Goal: Book appointment/travel/reservation

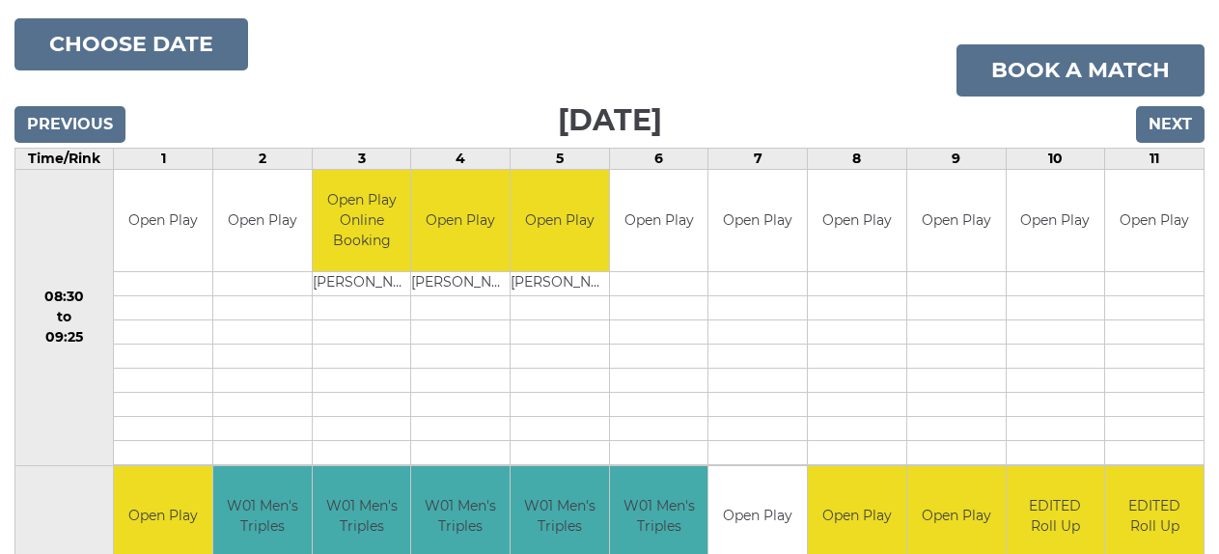
scroll to position [226, 0]
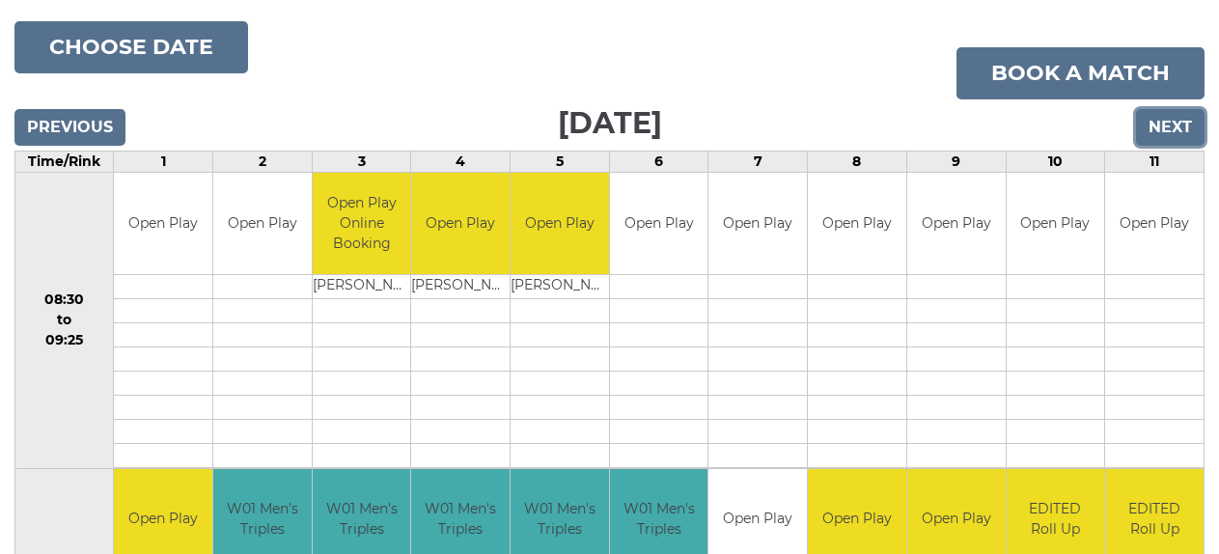
click at [1171, 134] on input "Next" at bounding box center [1170, 127] width 69 height 37
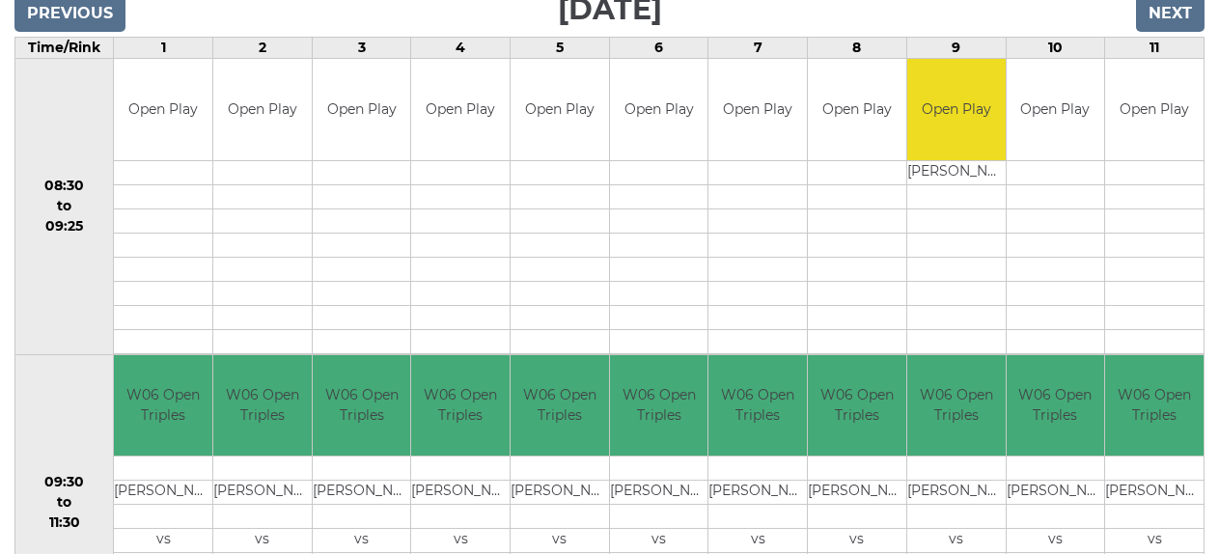
scroll to position [33, 0]
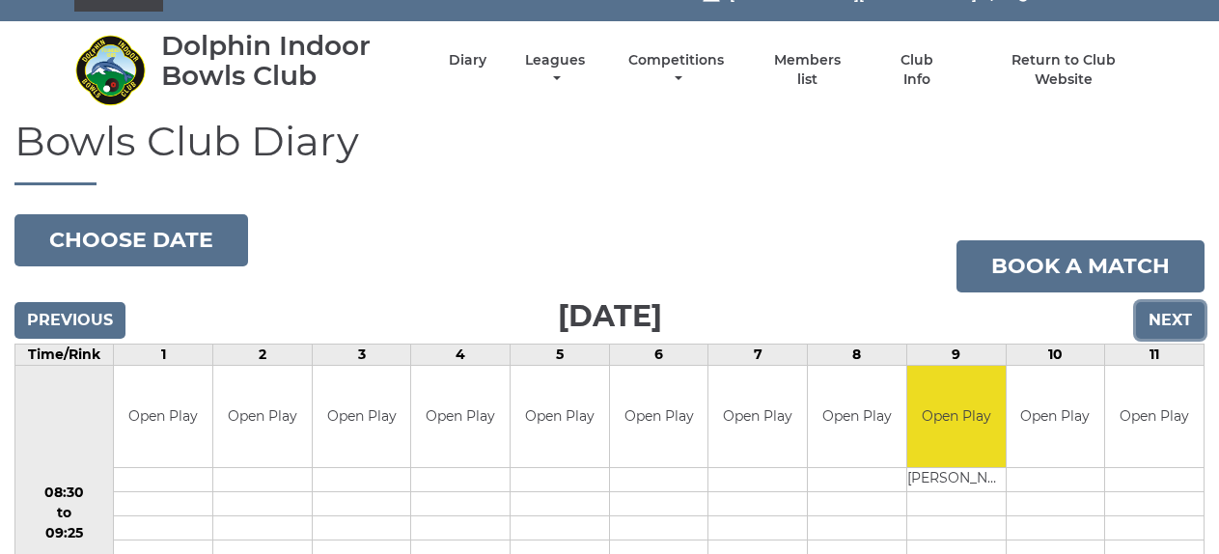
click at [1160, 314] on input "Next" at bounding box center [1170, 320] width 69 height 37
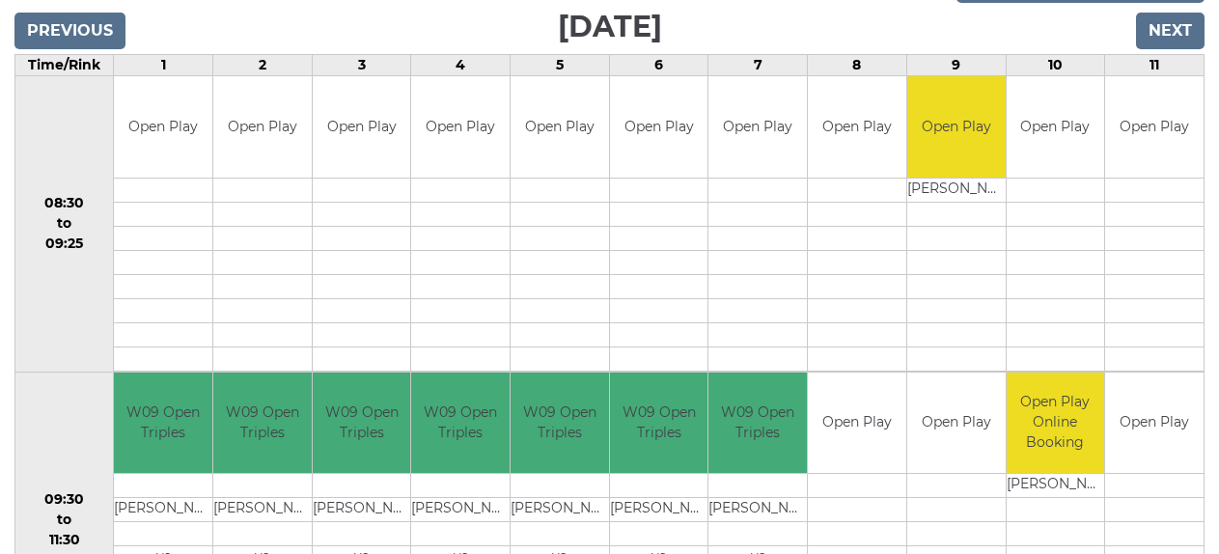
scroll to position [226, 0]
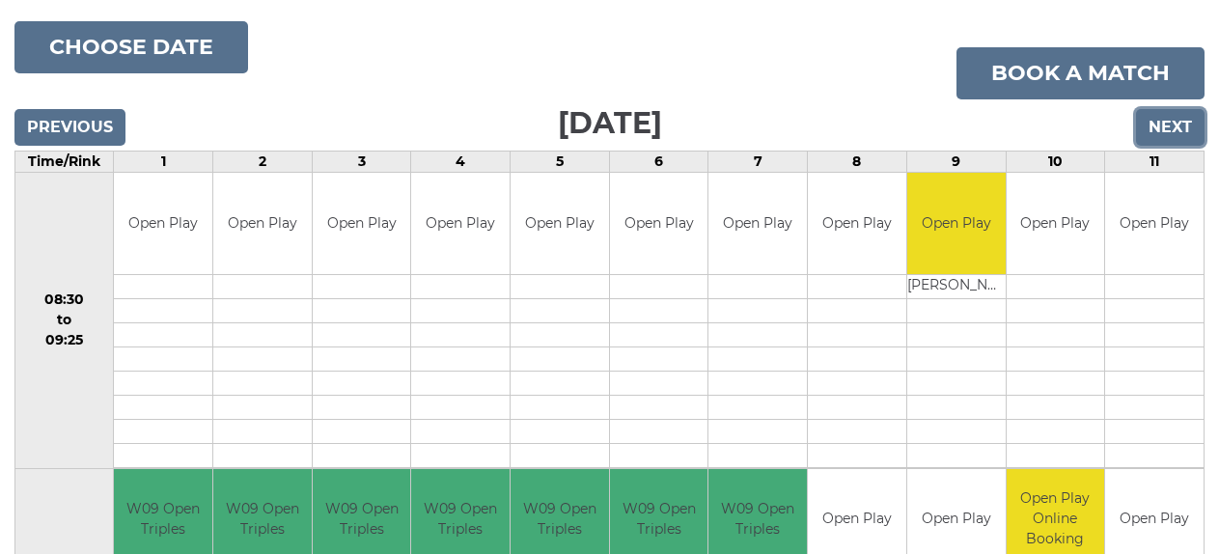
click at [1191, 133] on input "Next" at bounding box center [1170, 127] width 69 height 37
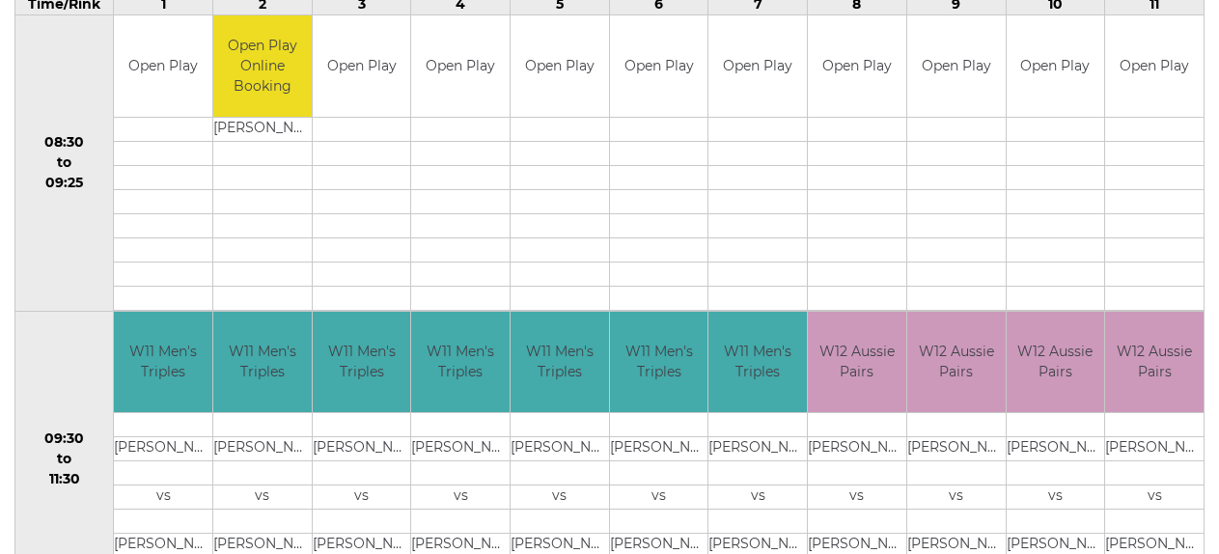
scroll to position [226, 0]
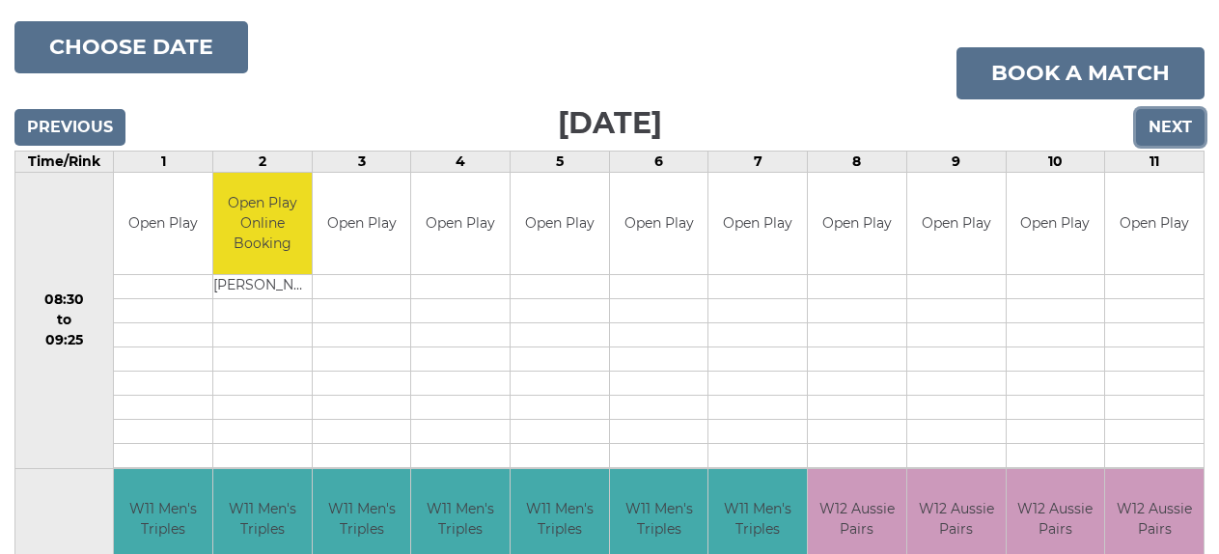
click at [1176, 131] on input "Next" at bounding box center [1170, 127] width 69 height 37
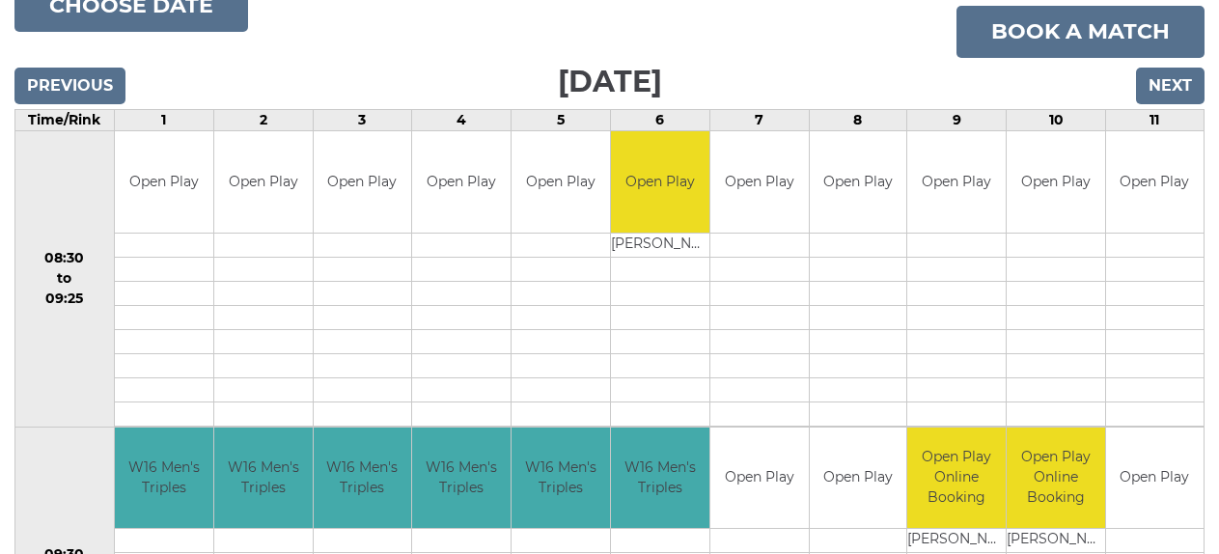
scroll to position [129, 0]
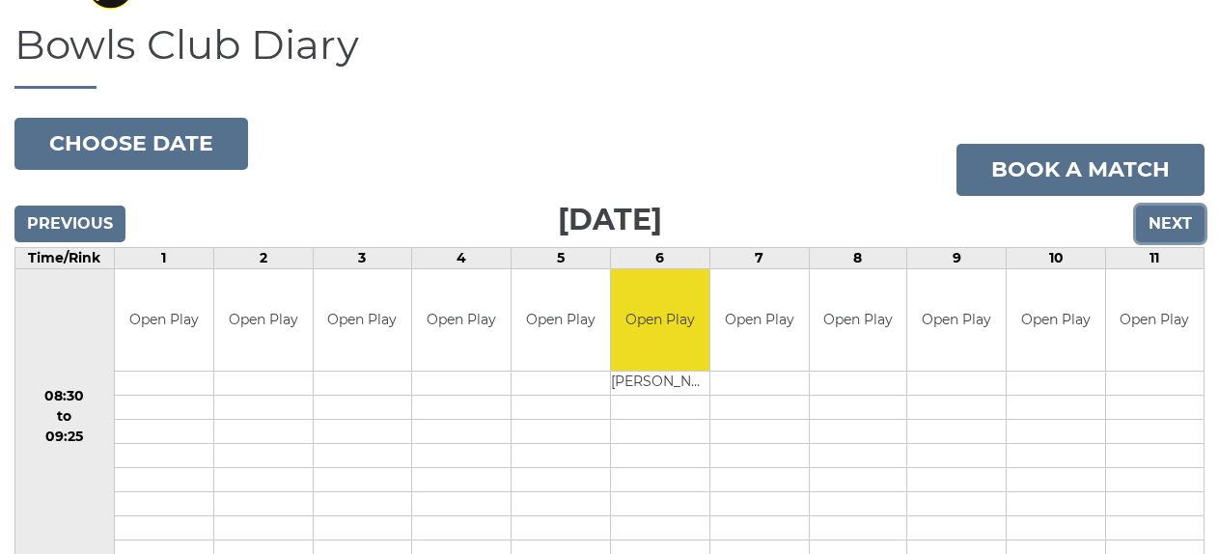
click at [1174, 214] on input "Next" at bounding box center [1170, 224] width 69 height 37
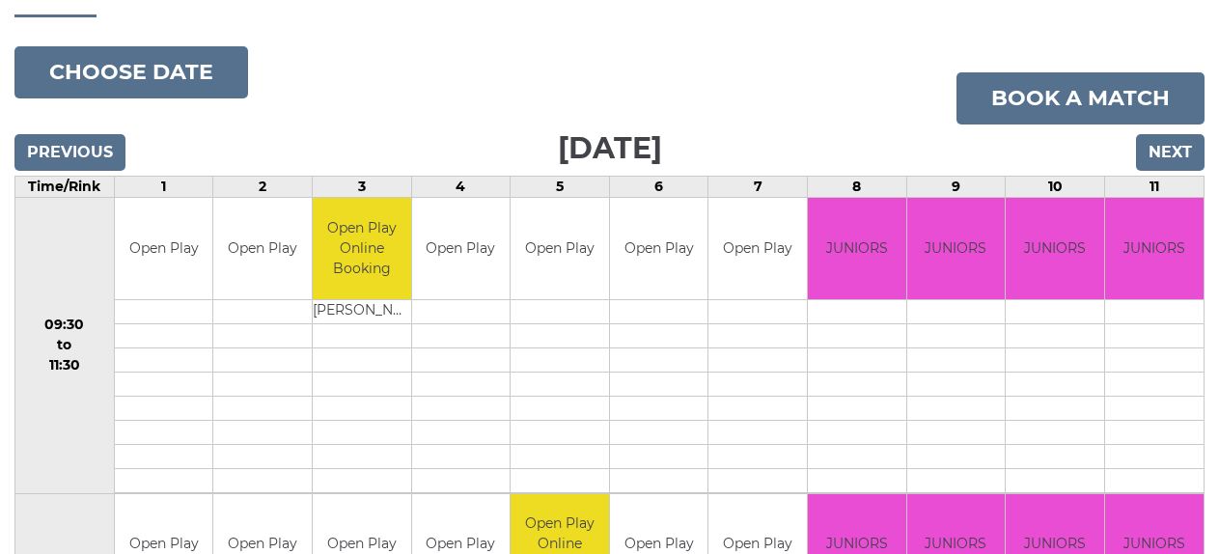
scroll to position [117, 0]
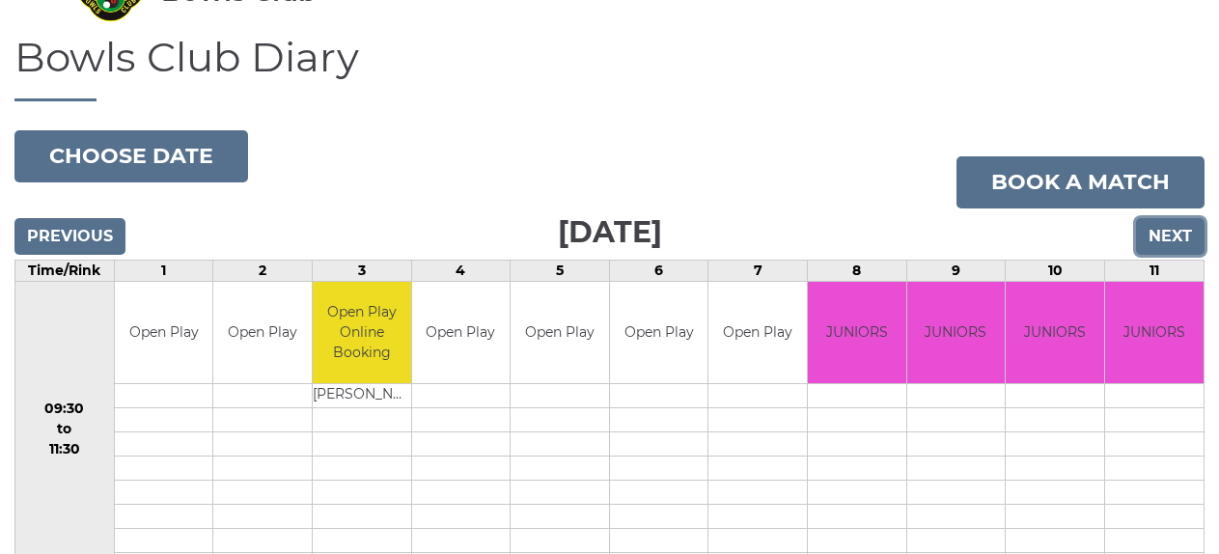
click at [1163, 229] on input "Next" at bounding box center [1170, 236] width 69 height 37
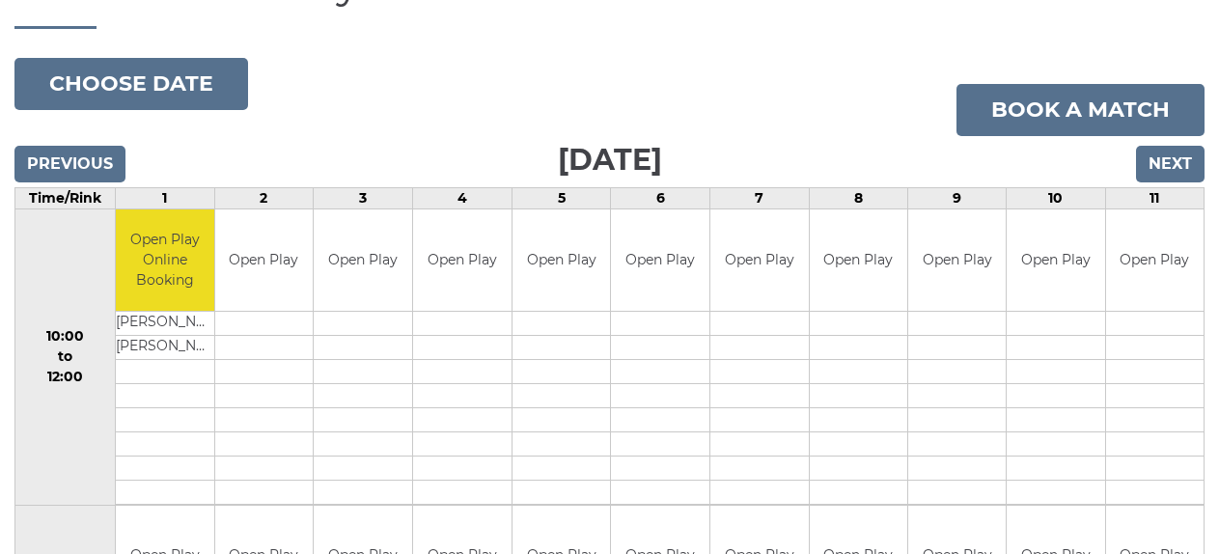
scroll to position [117, 0]
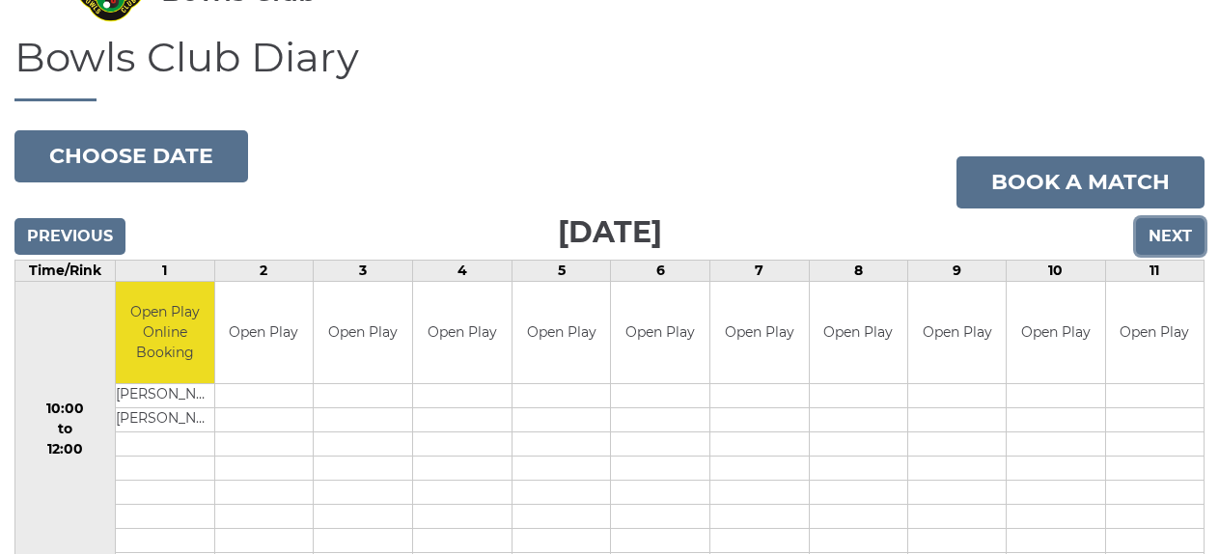
click at [1191, 234] on input "Next" at bounding box center [1170, 236] width 69 height 37
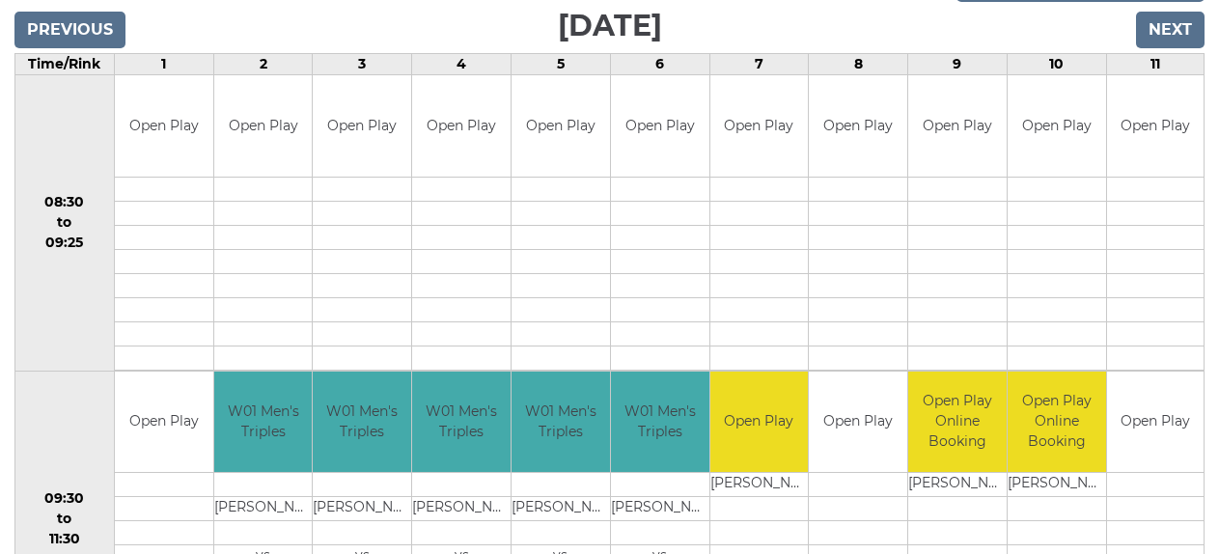
scroll to position [322, 0]
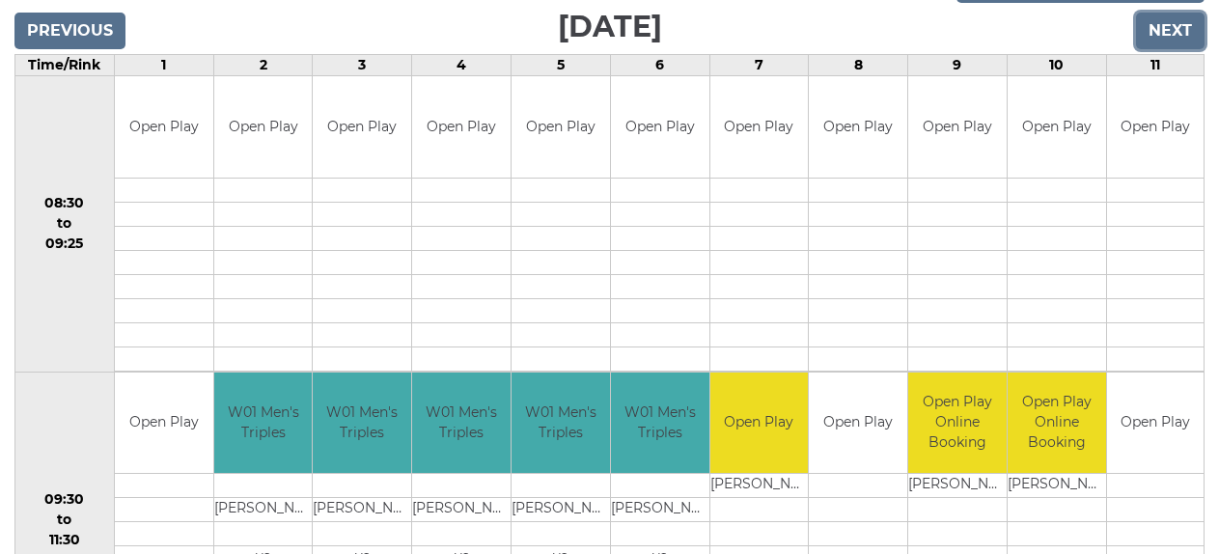
click at [1177, 28] on input "Next" at bounding box center [1170, 31] width 69 height 37
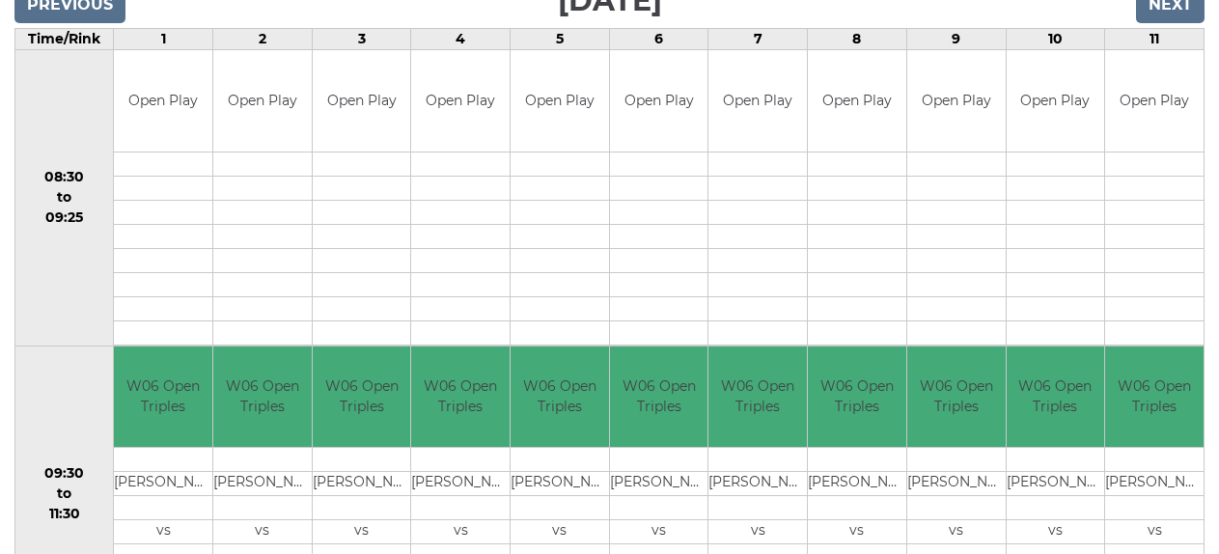
scroll to position [33, 0]
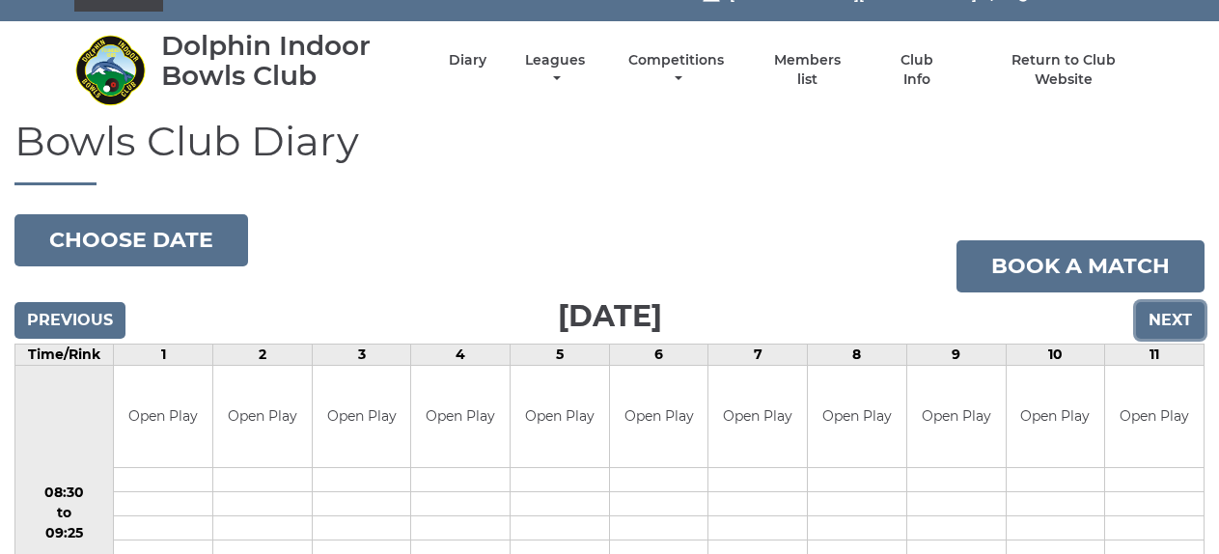
click at [1170, 316] on input "Next" at bounding box center [1170, 320] width 69 height 37
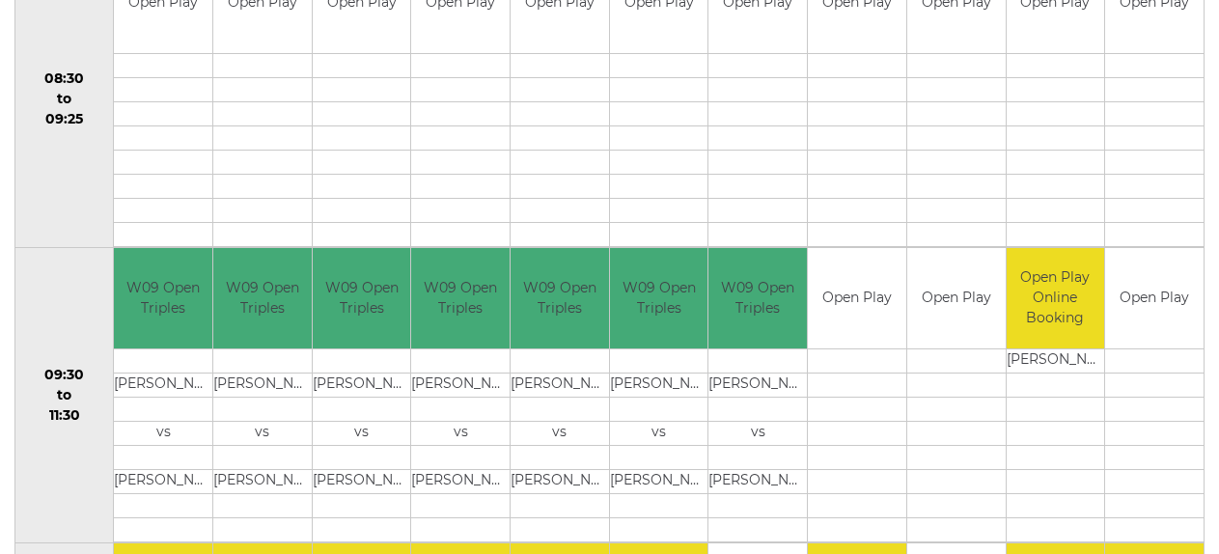
scroll to position [129, 0]
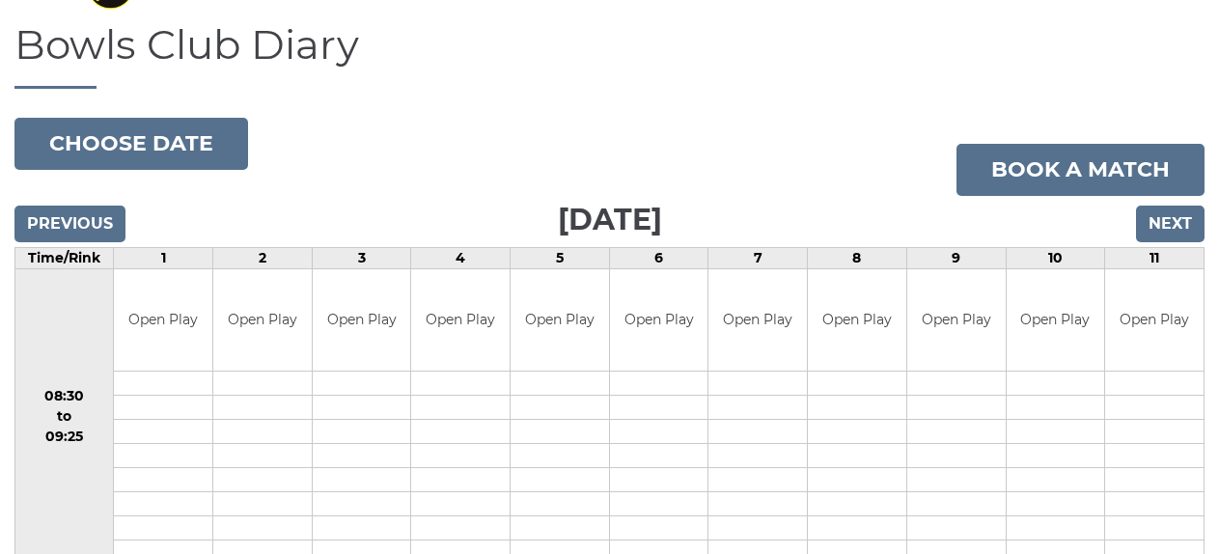
click at [1201, 232] on input "Next" at bounding box center [1170, 224] width 69 height 37
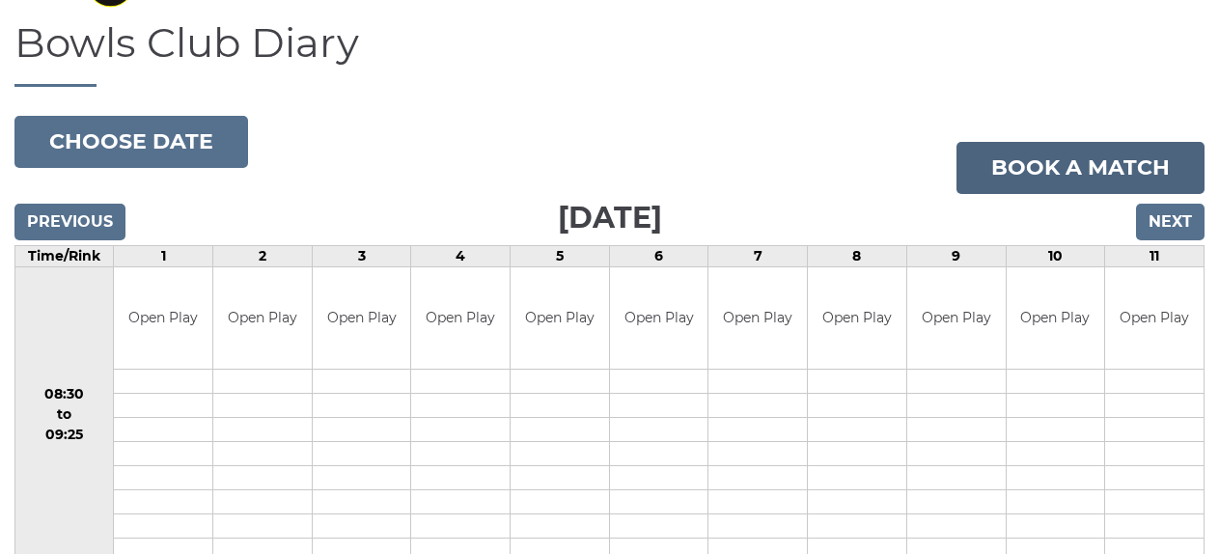
scroll to position [129, 0]
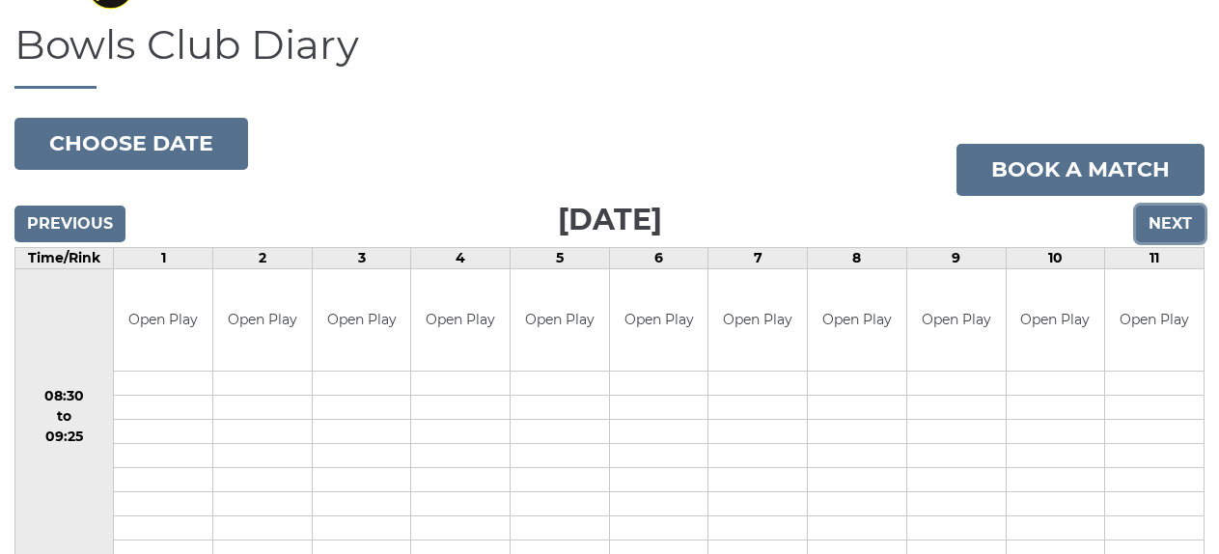
click at [1176, 208] on input "Next" at bounding box center [1170, 224] width 69 height 37
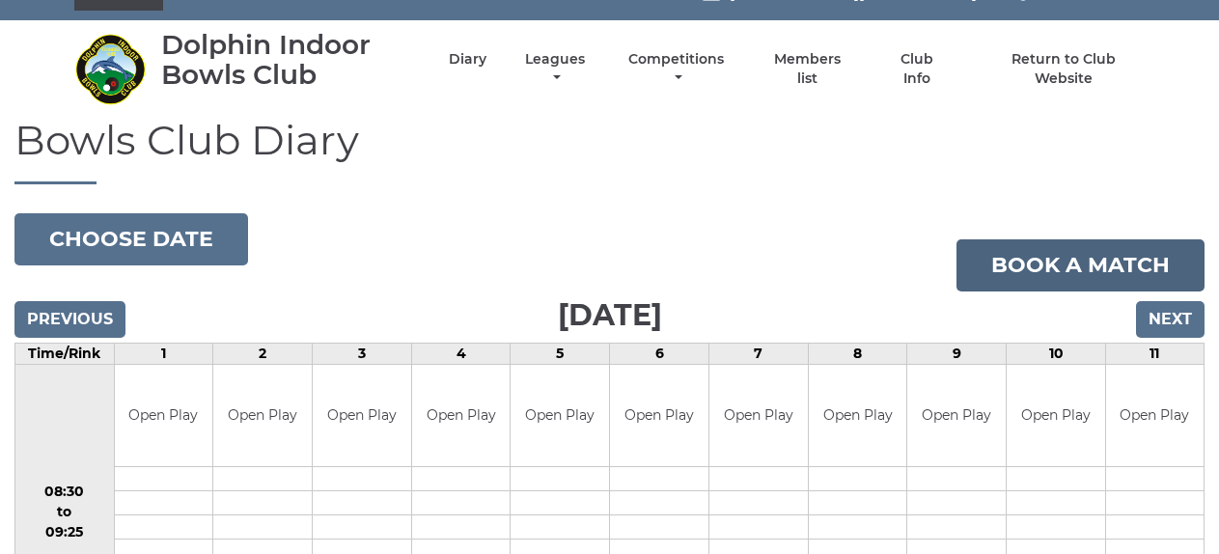
scroll to position [33, 0]
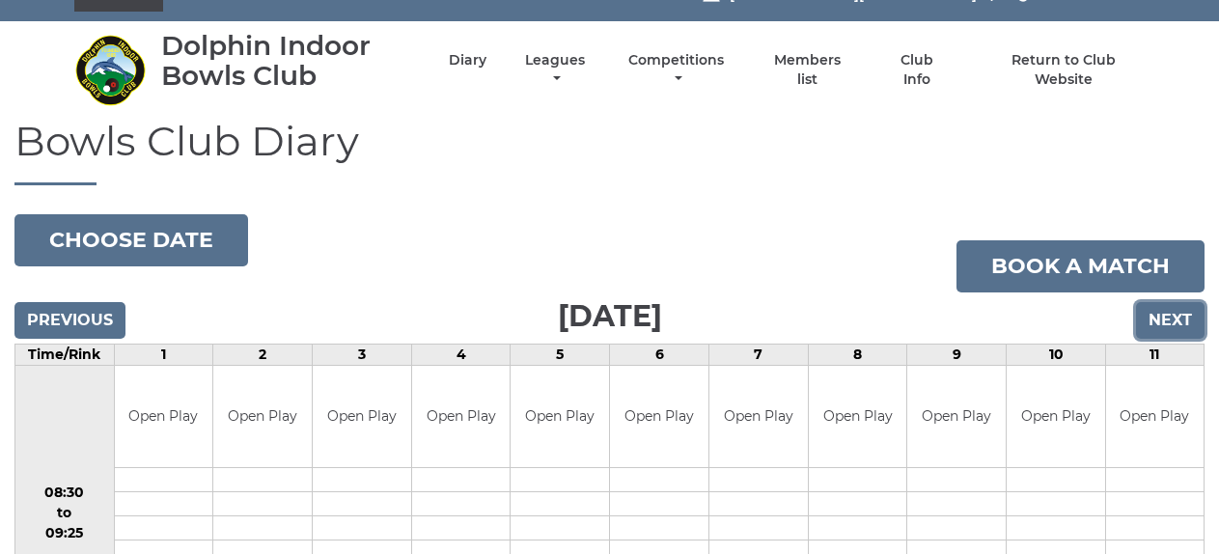
click at [1158, 311] on input "Next" at bounding box center [1170, 320] width 69 height 37
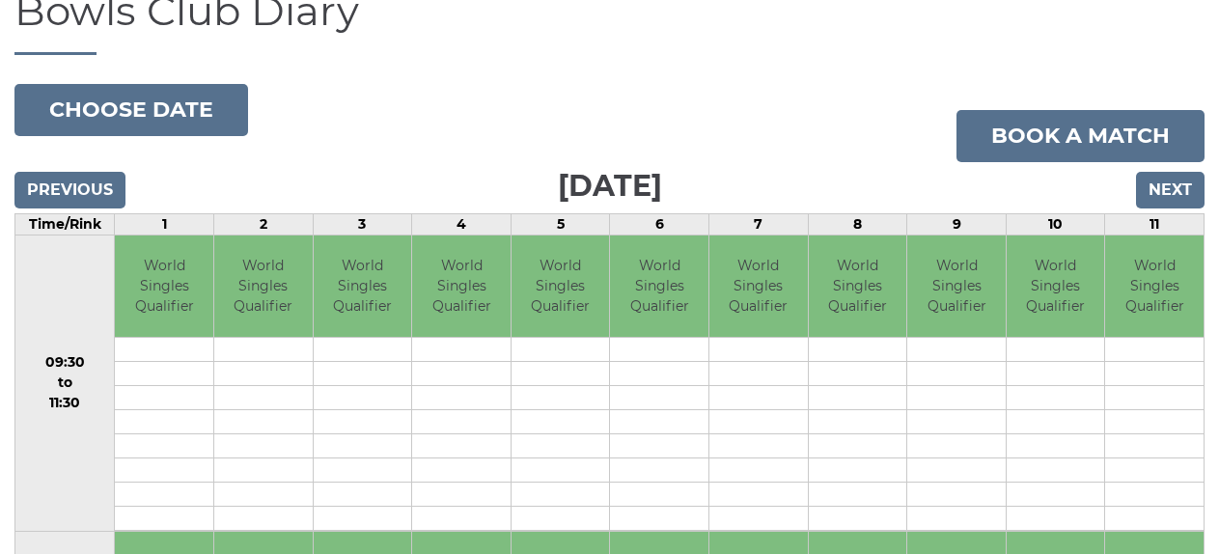
scroll to position [117, 0]
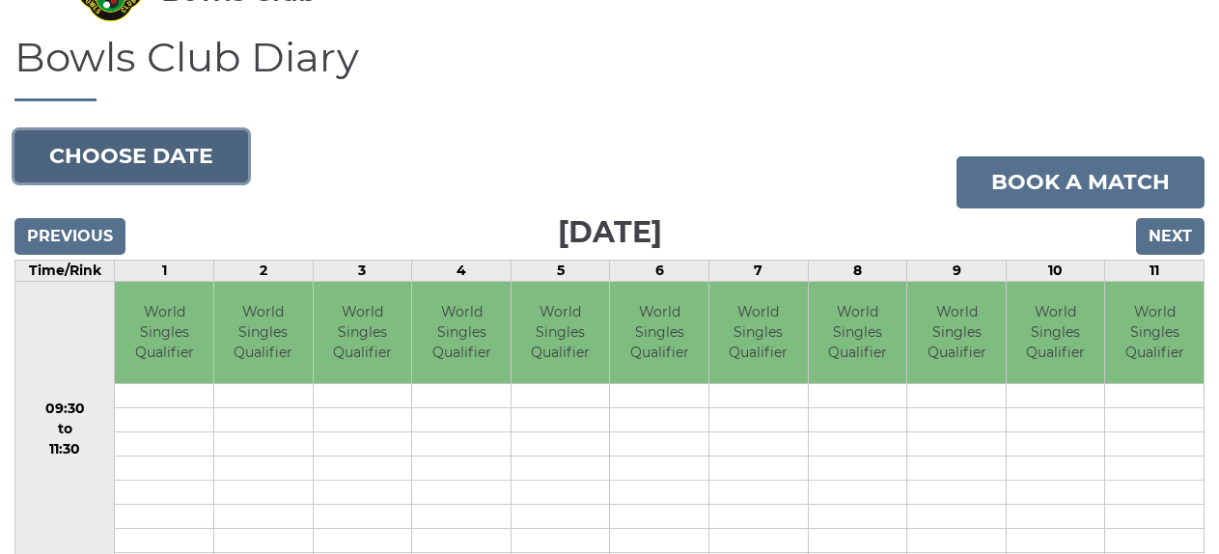
click at [156, 159] on button "Choose date" at bounding box center [131, 156] width 234 height 52
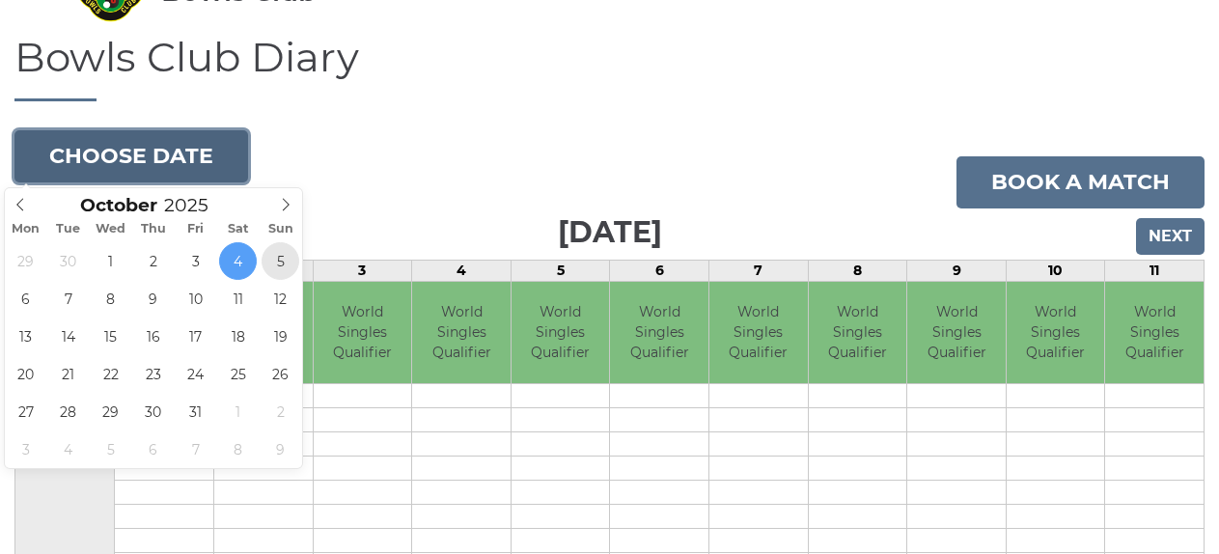
type input "[DATE]"
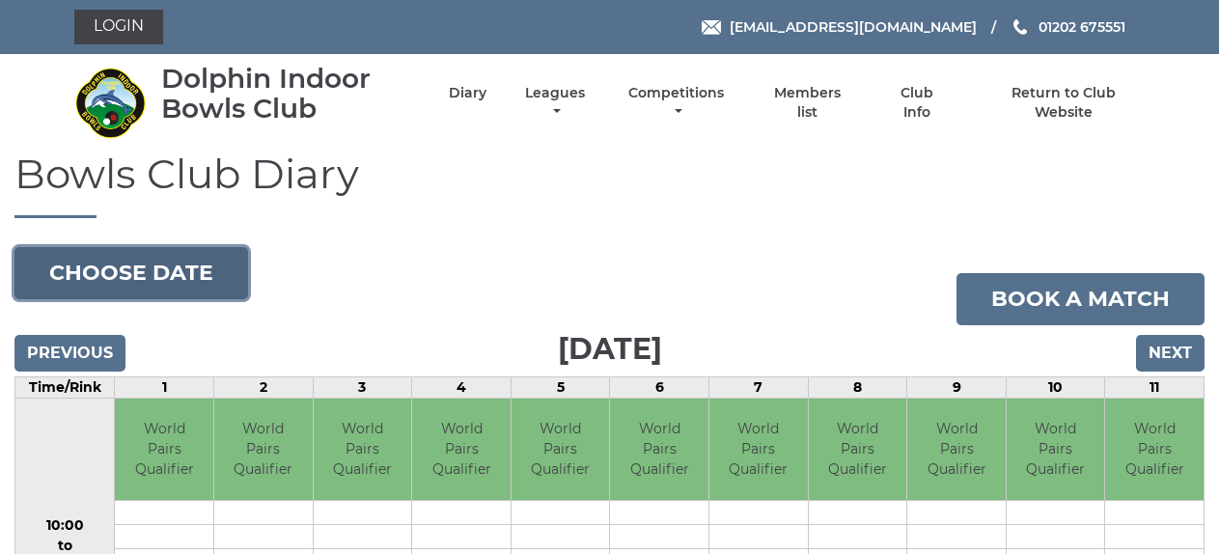
click at [204, 260] on button "Choose date" at bounding box center [131, 273] width 234 height 52
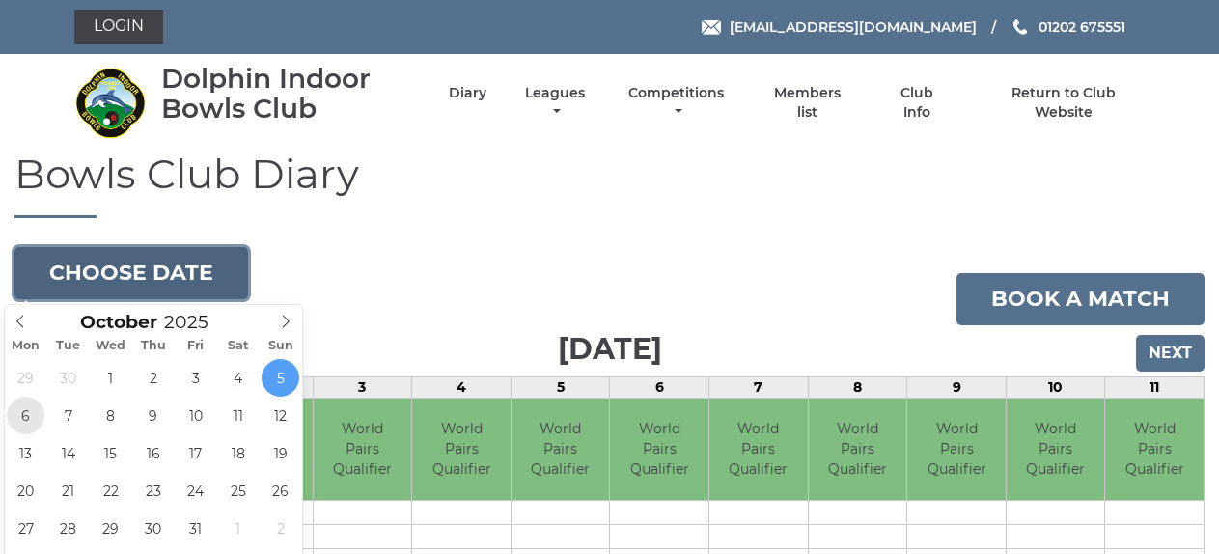
type input "[DATE]"
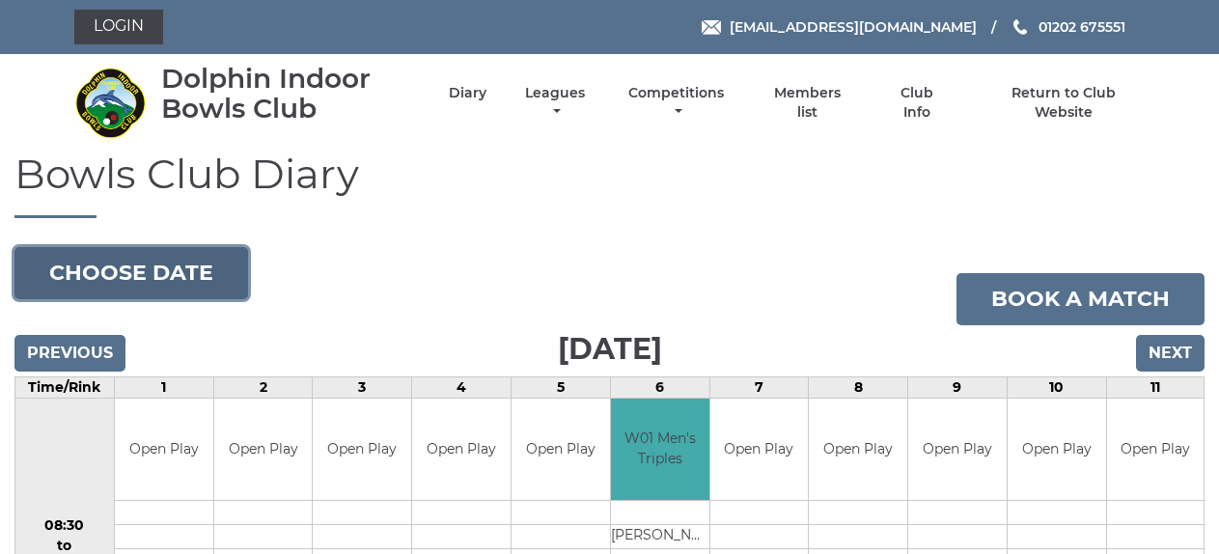
click at [157, 263] on button "Choose date" at bounding box center [131, 273] width 234 height 52
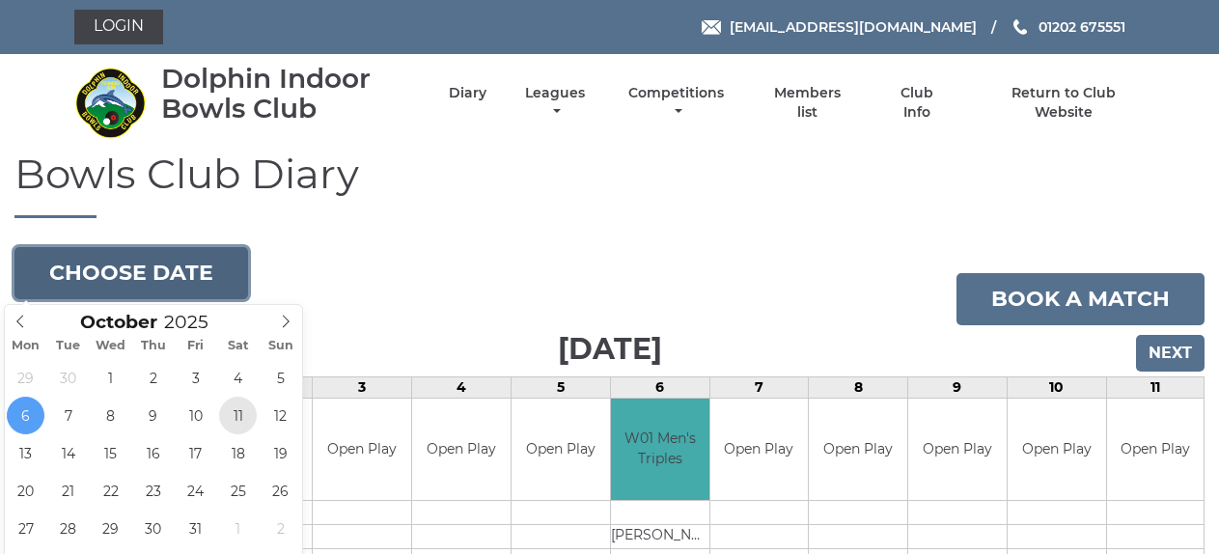
type input "[DATE]"
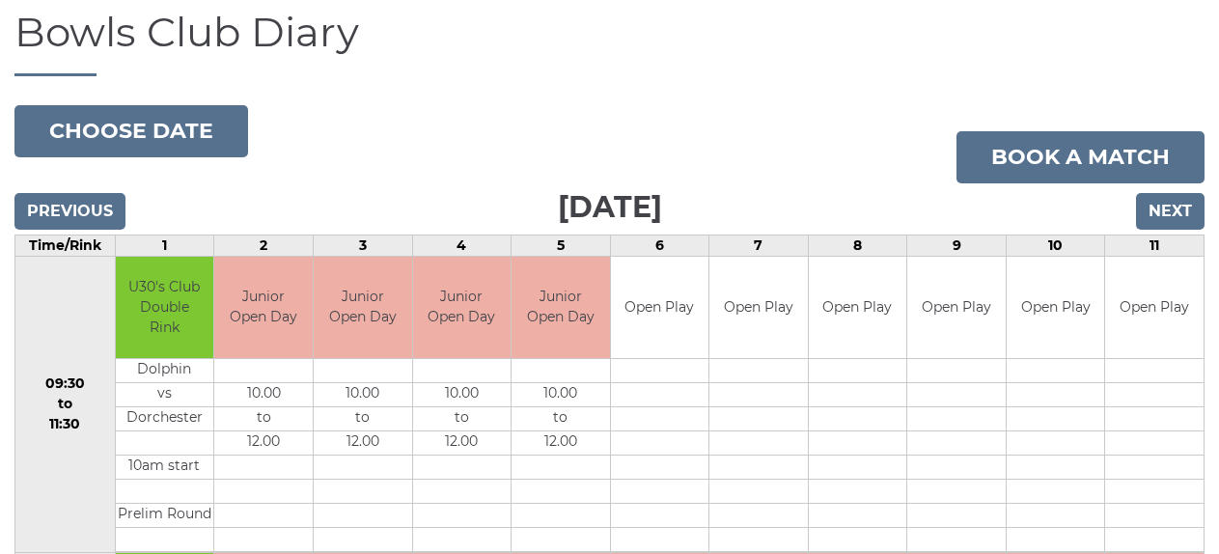
scroll to position [97, 0]
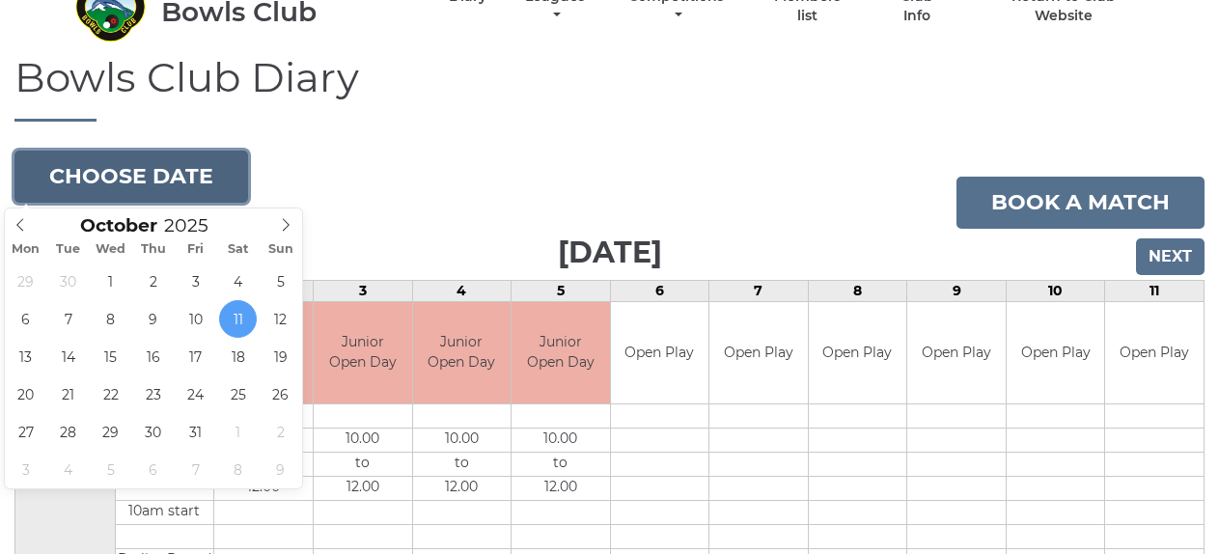
click at [208, 182] on button "Choose date" at bounding box center [131, 177] width 234 height 52
type input "[DATE]"
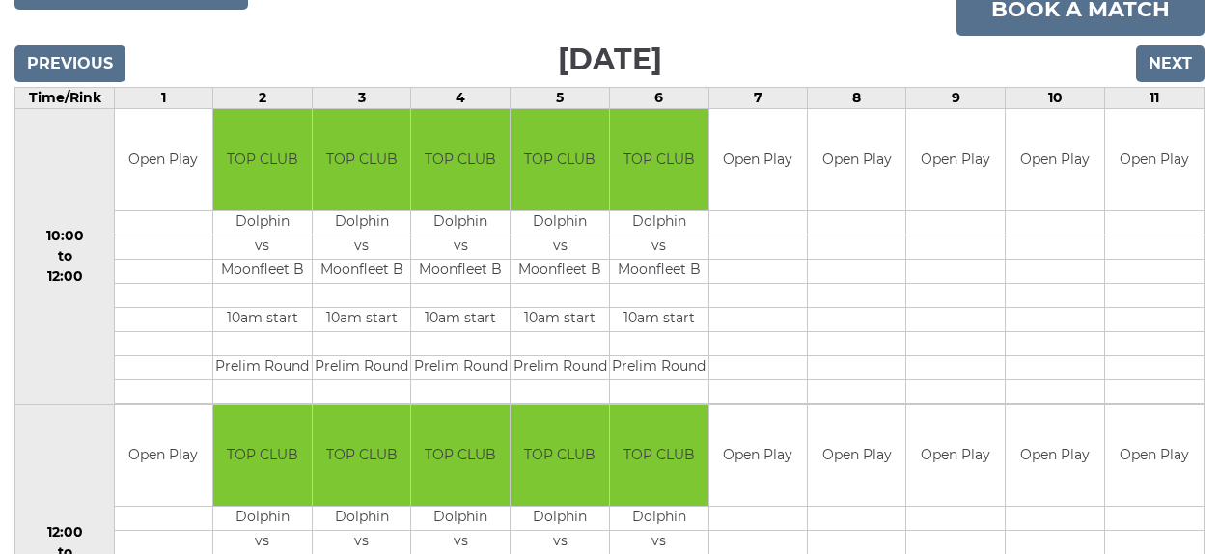
scroll to position [193, 0]
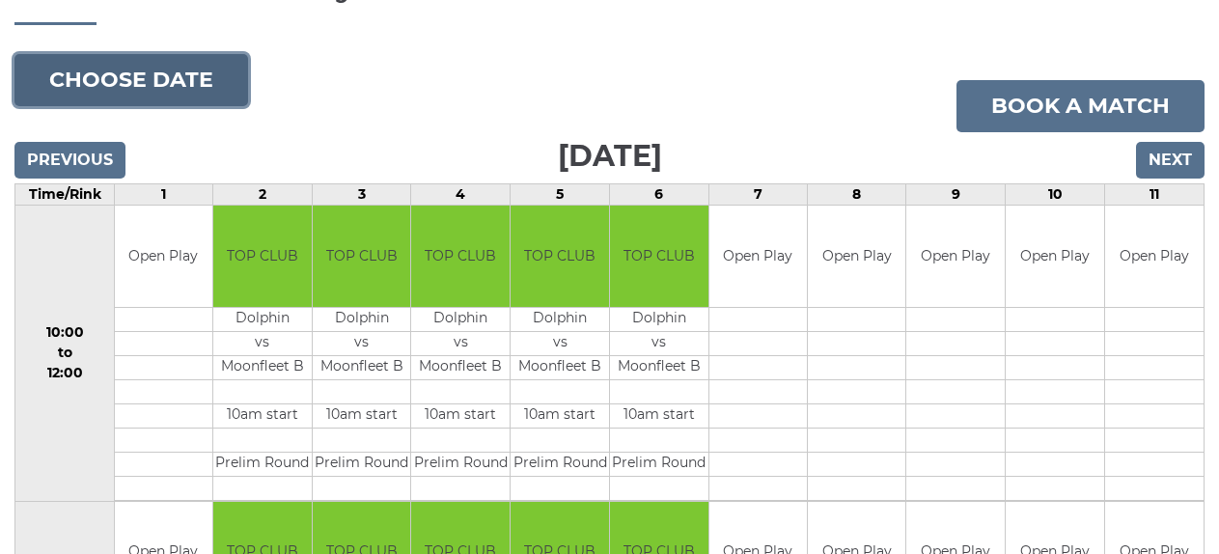
click at [170, 81] on button "Choose date" at bounding box center [131, 80] width 234 height 52
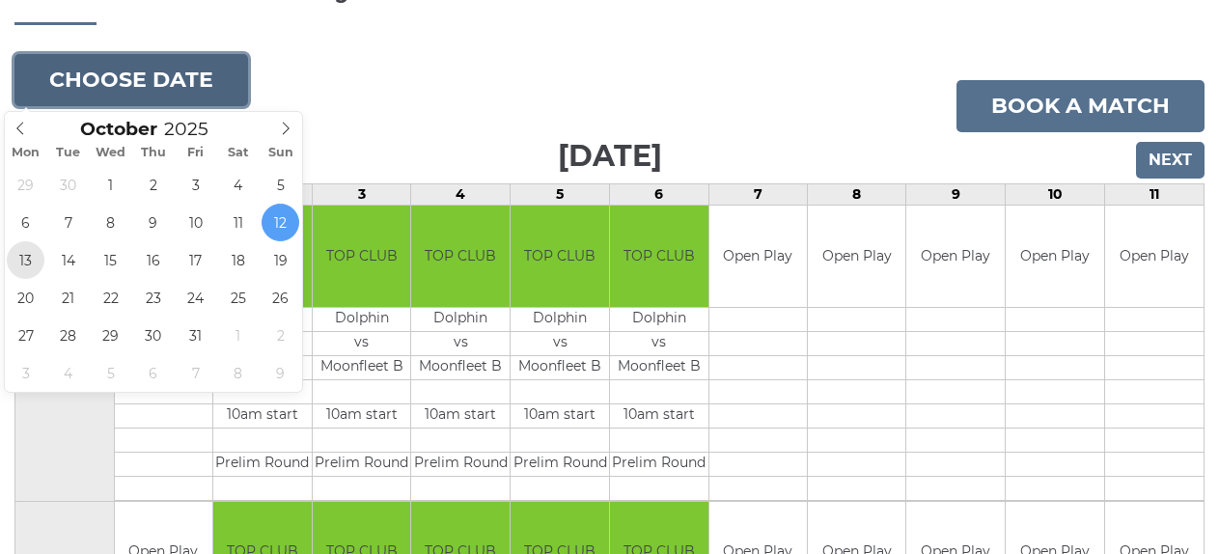
type input "2025-10-13"
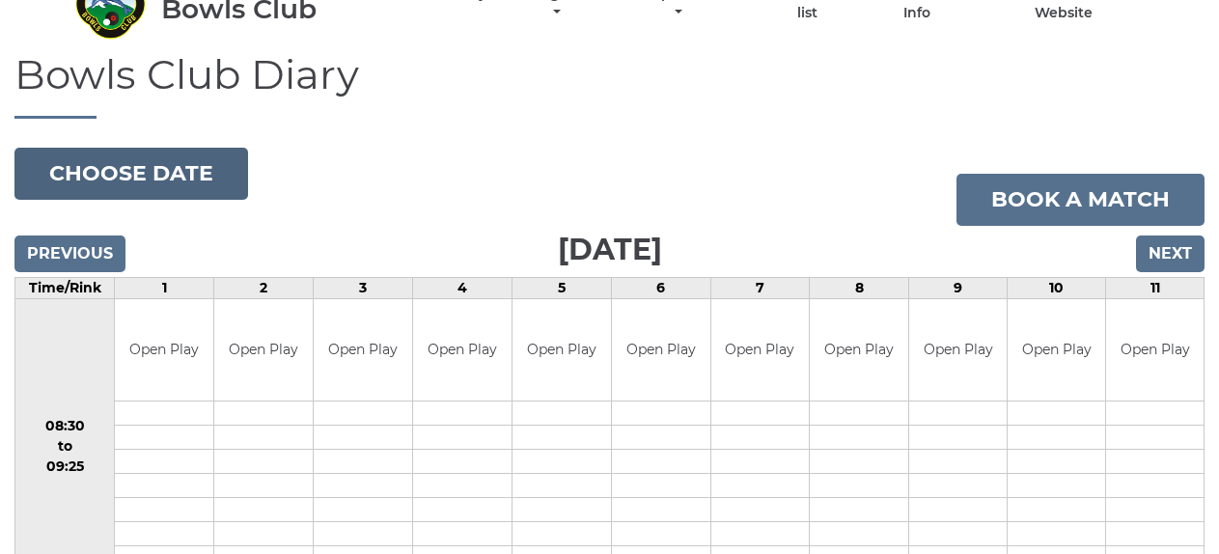
scroll to position [97, 0]
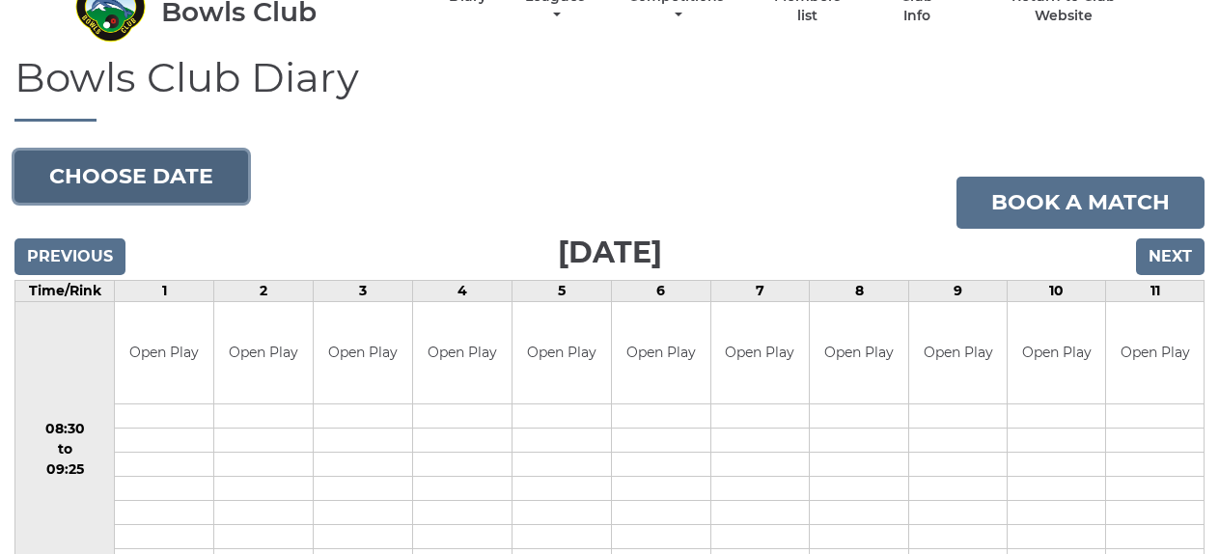
click at [98, 176] on button "Choose date" at bounding box center [131, 177] width 234 height 52
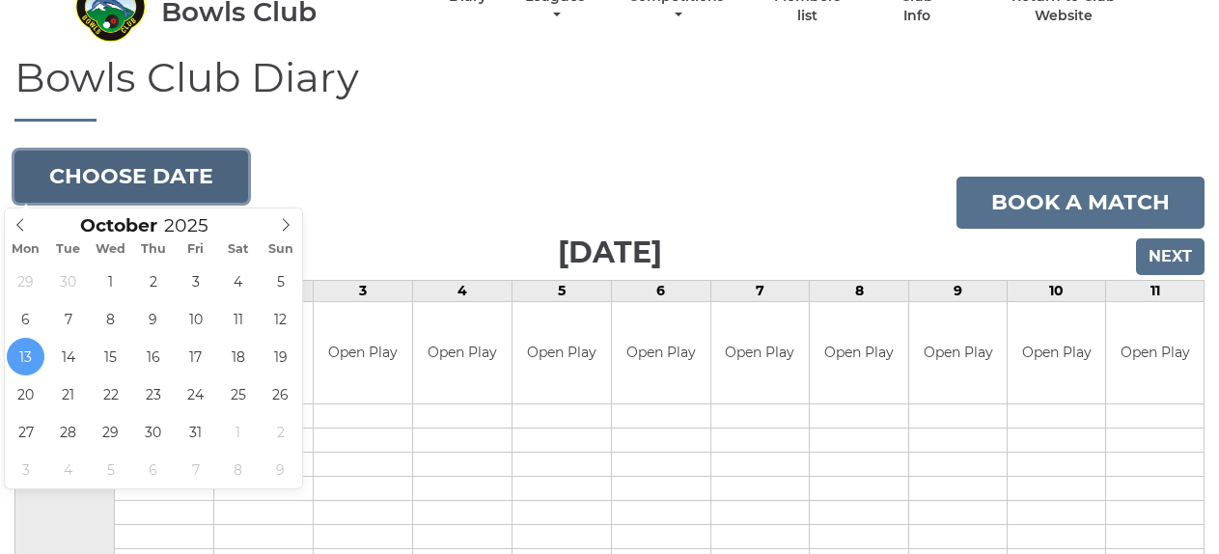
type input "2025-10-18"
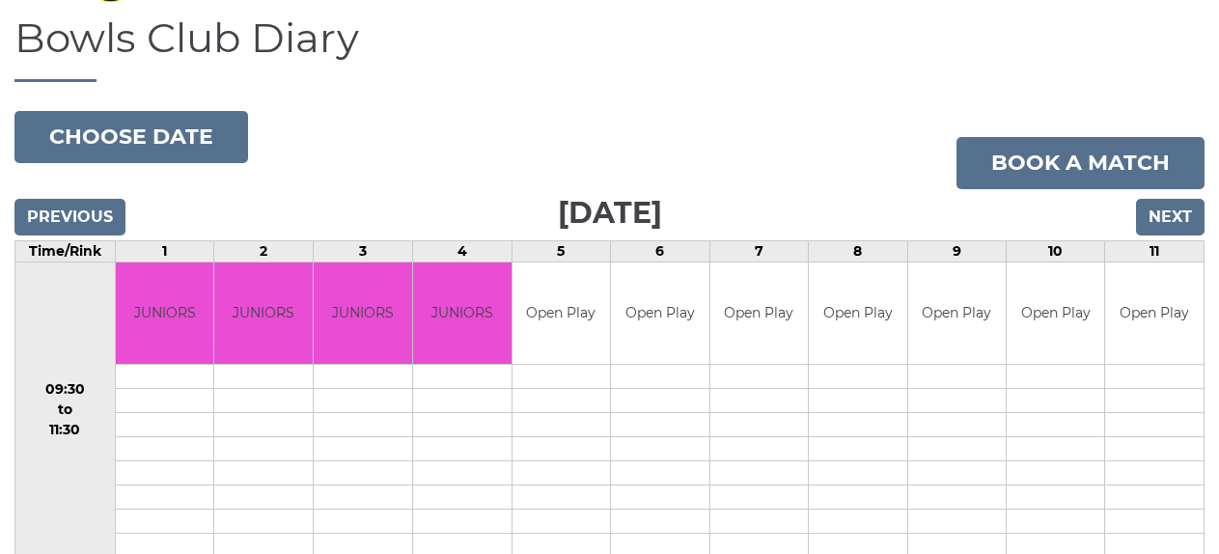
scroll to position [97, 0]
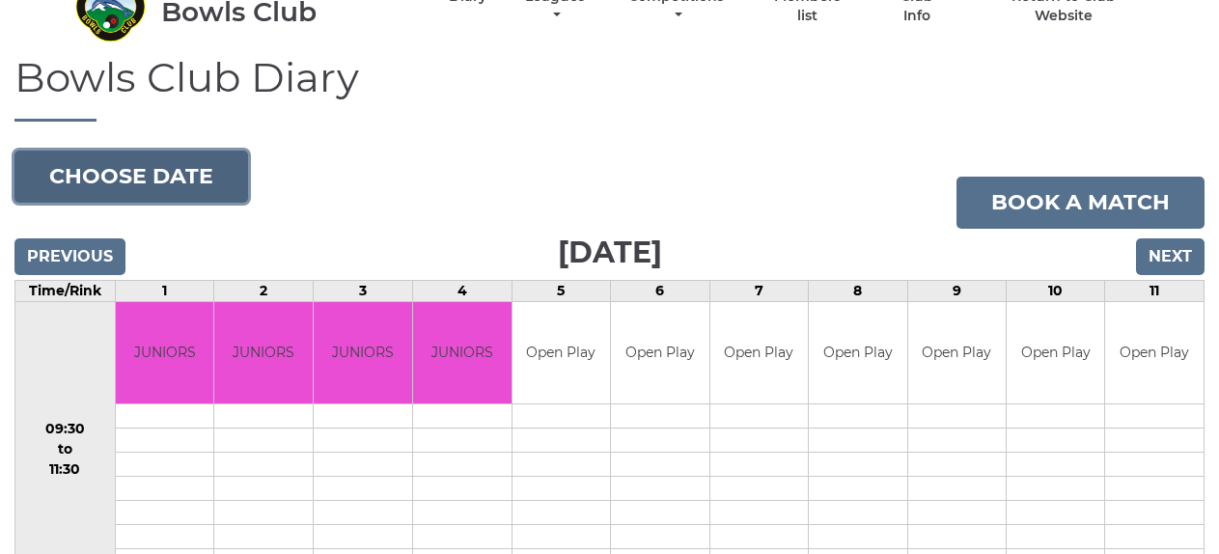
click at [178, 191] on button "Choose date" at bounding box center [131, 177] width 234 height 52
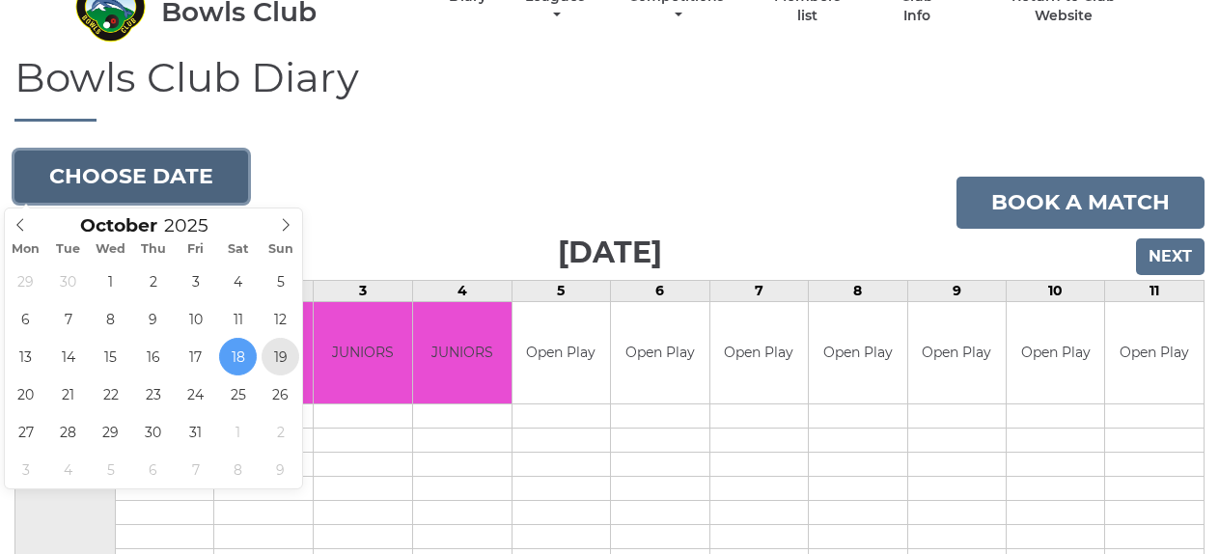
type input "2025-10-19"
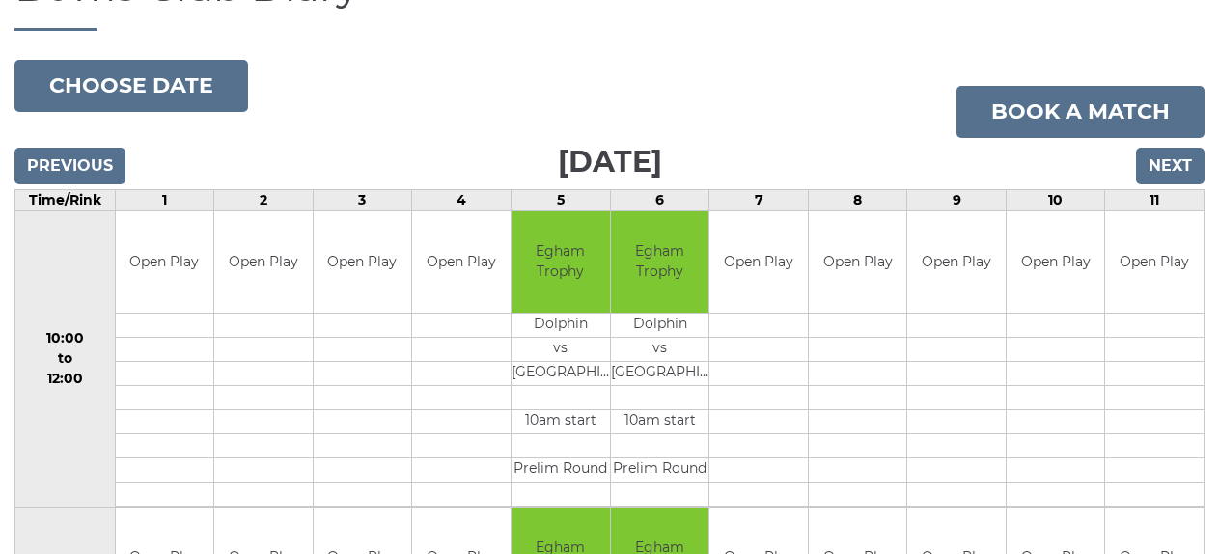
scroll to position [97, 0]
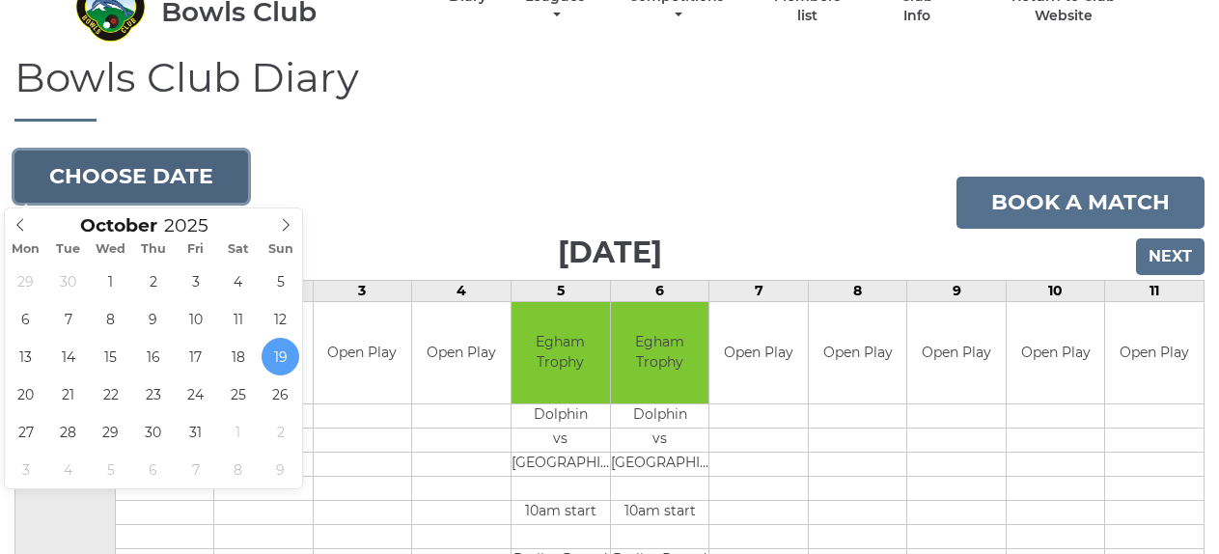
click at [166, 197] on button "Choose date" at bounding box center [131, 177] width 234 height 52
type input "2025-10-25"
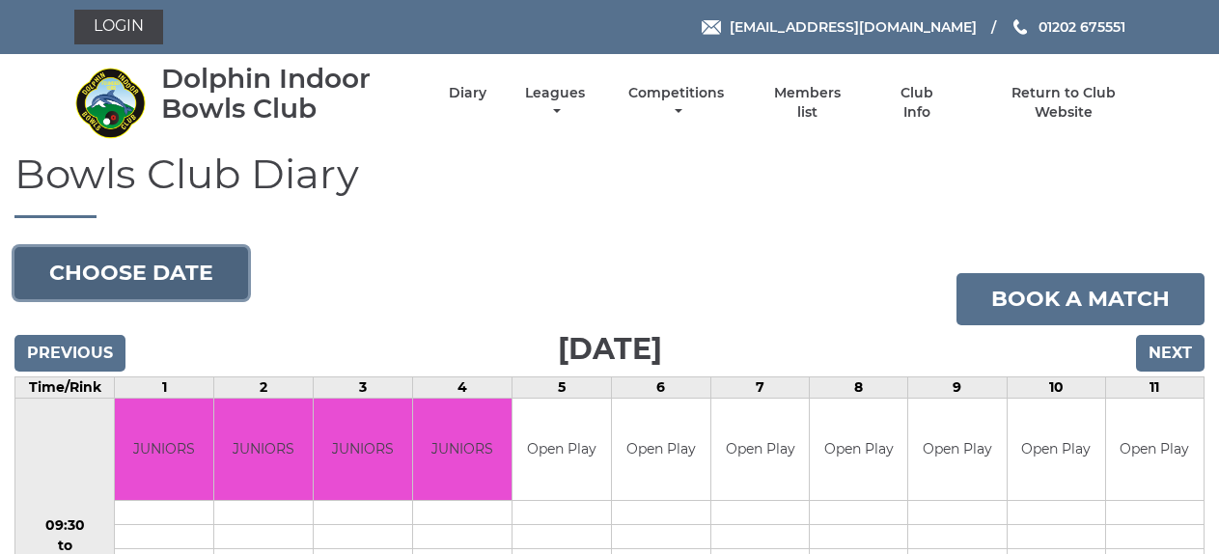
click at [130, 250] on button "Choose date" at bounding box center [131, 273] width 234 height 52
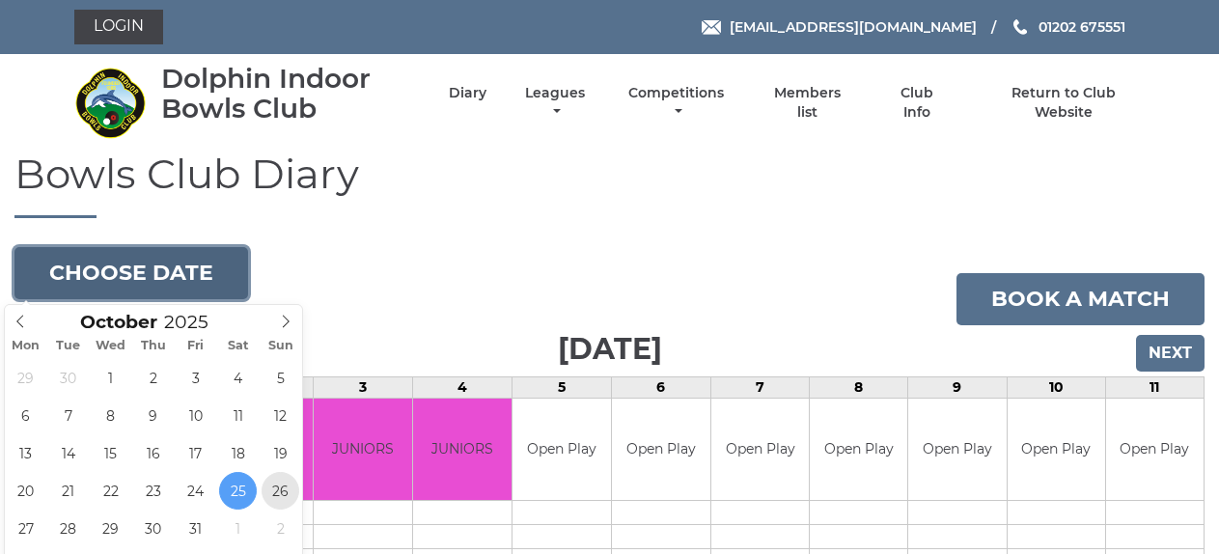
type input "[DATE]"
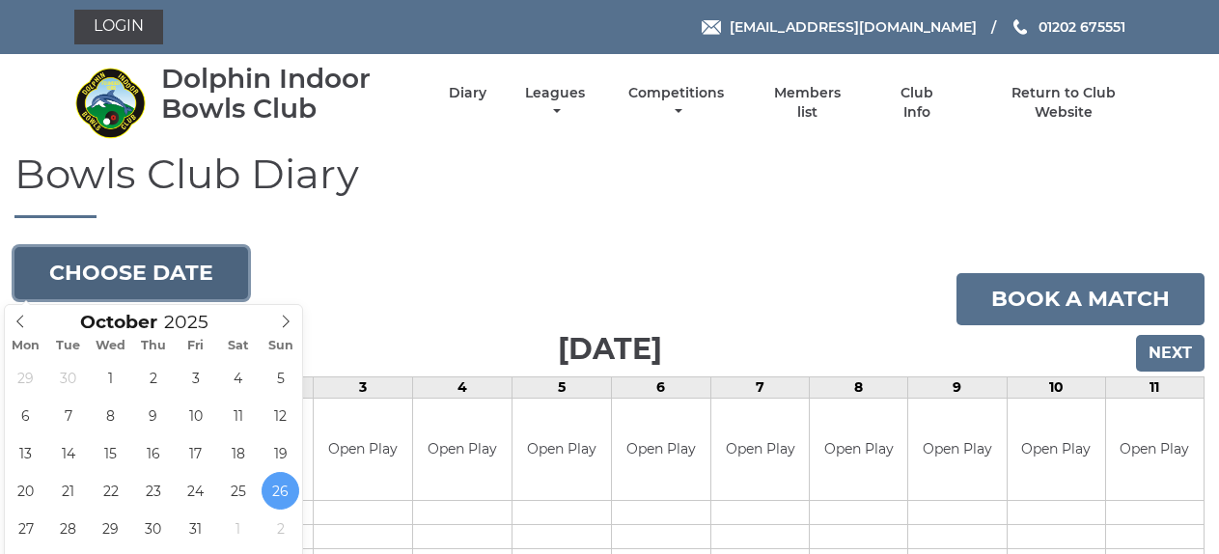
click at [217, 280] on button "Choose date" at bounding box center [131, 273] width 234 height 52
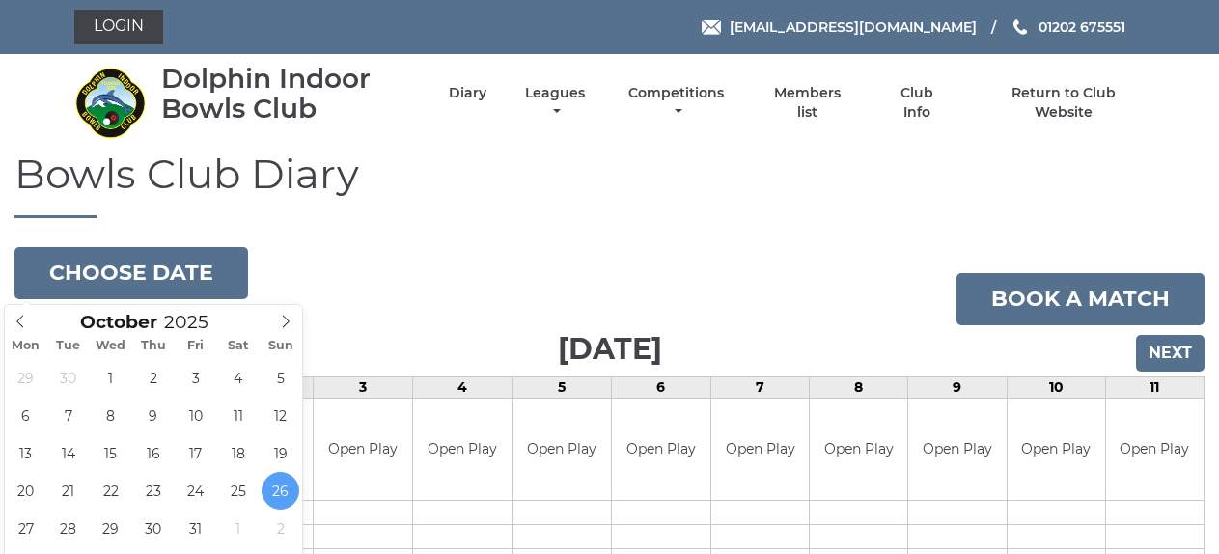
click at [524, 189] on h1 "Bowls Club Diary" at bounding box center [609, 185] width 1191 height 67
